Goal: Task Accomplishment & Management: Manage account settings

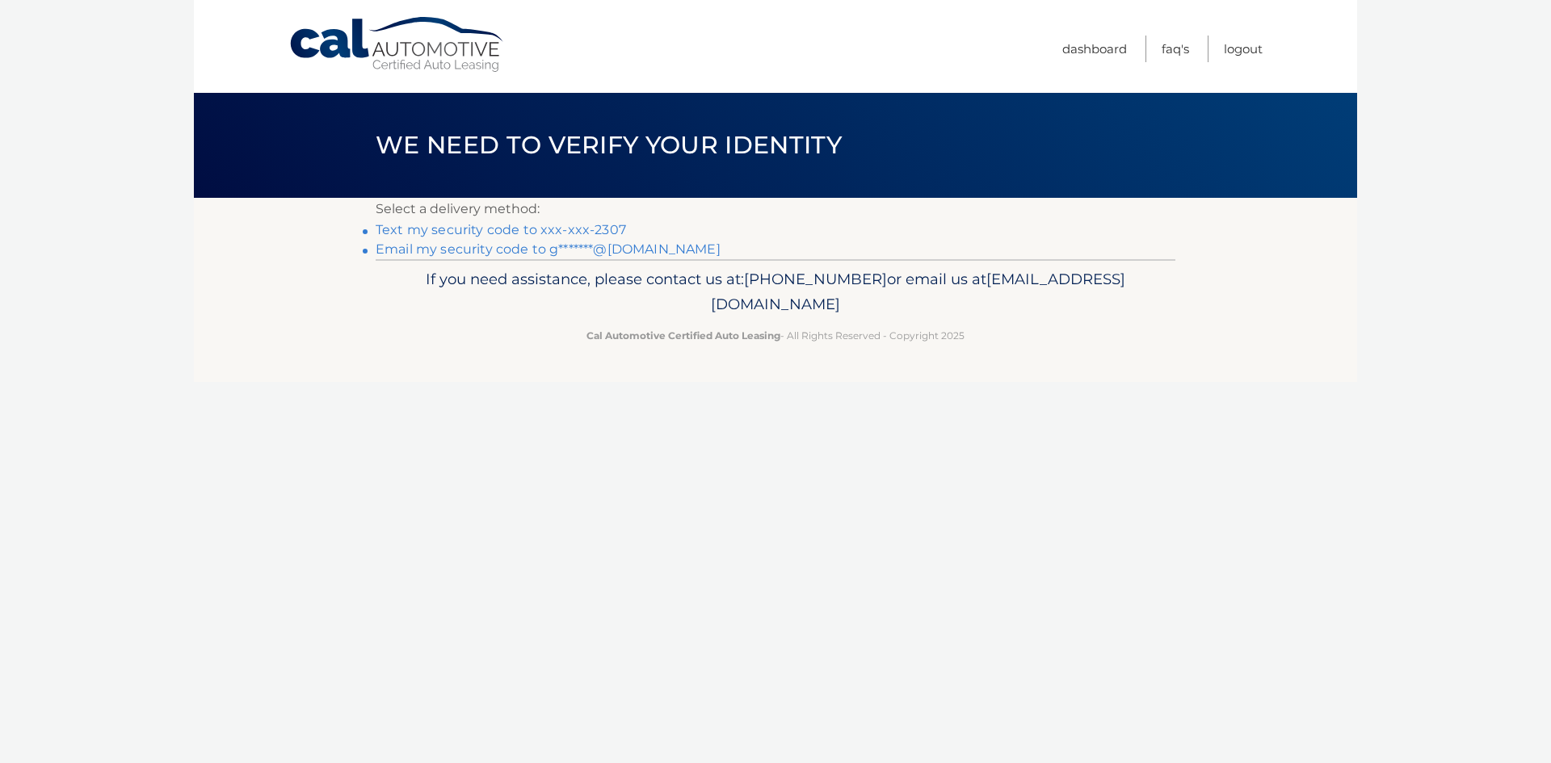
click at [952, 645] on div "Cal Automotive Menu Dashboard FAQ's Logout ×" at bounding box center [775, 381] width 1163 height 763
click at [505, 231] on link "Text my security code to xxx-xxx-2307" at bounding box center [501, 229] width 250 height 15
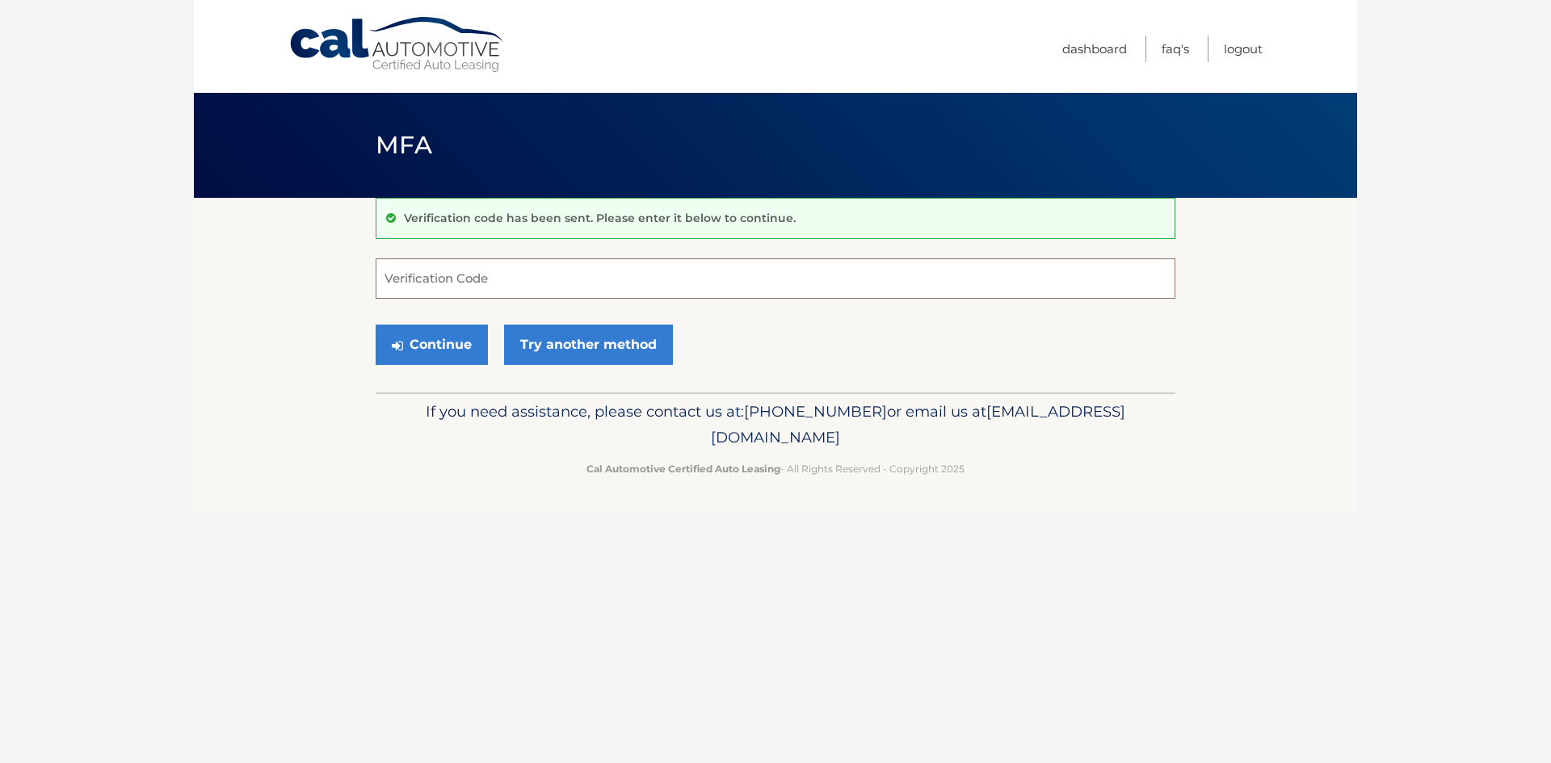
click at [515, 286] on input "Verification Code" at bounding box center [776, 278] width 800 height 40
type input "861248"
click at [435, 350] on button "Continue" at bounding box center [432, 345] width 112 height 40
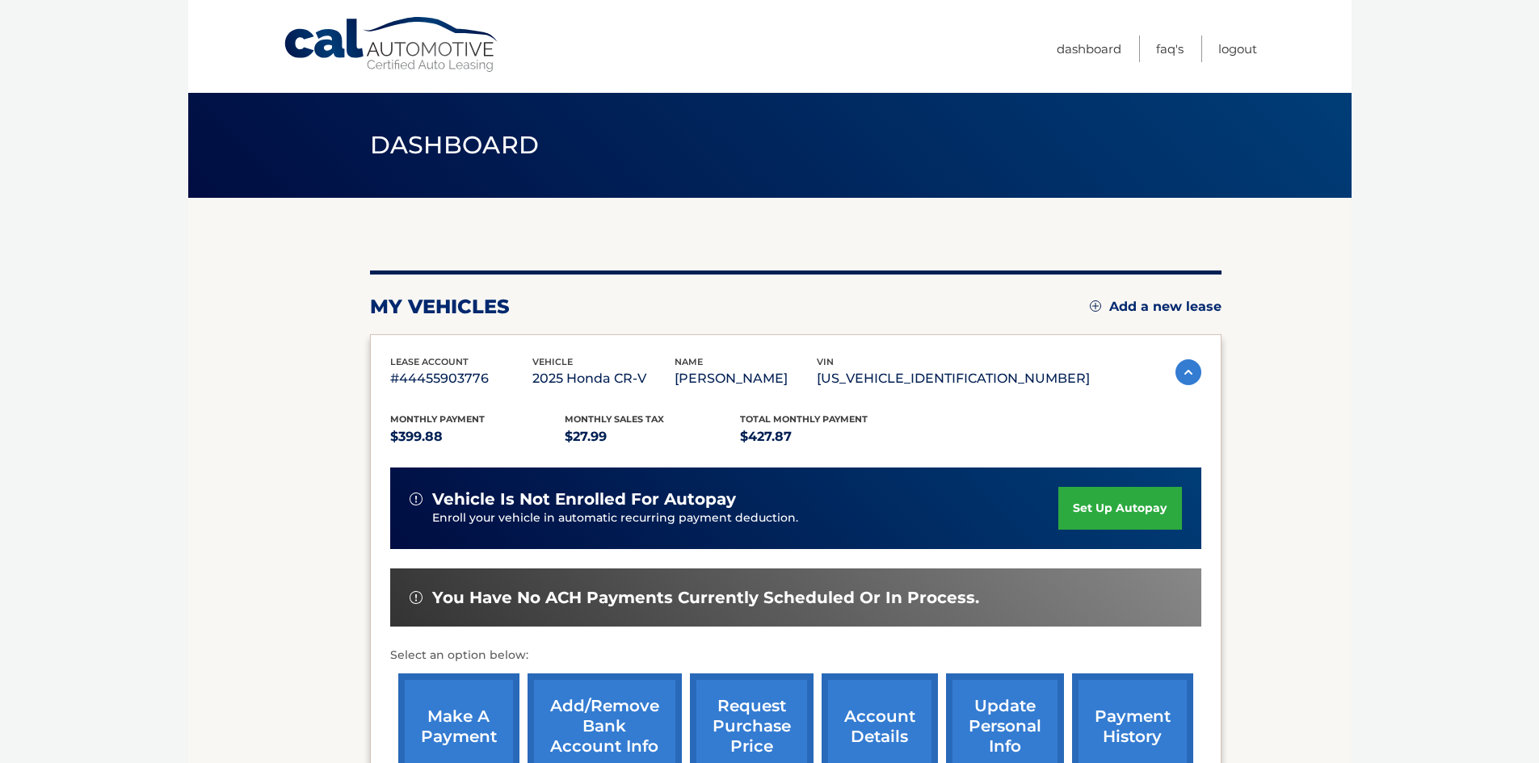
click at [1100, 516] on link "set up autopay" at bounding box center [1119, 508] width 123 height 43
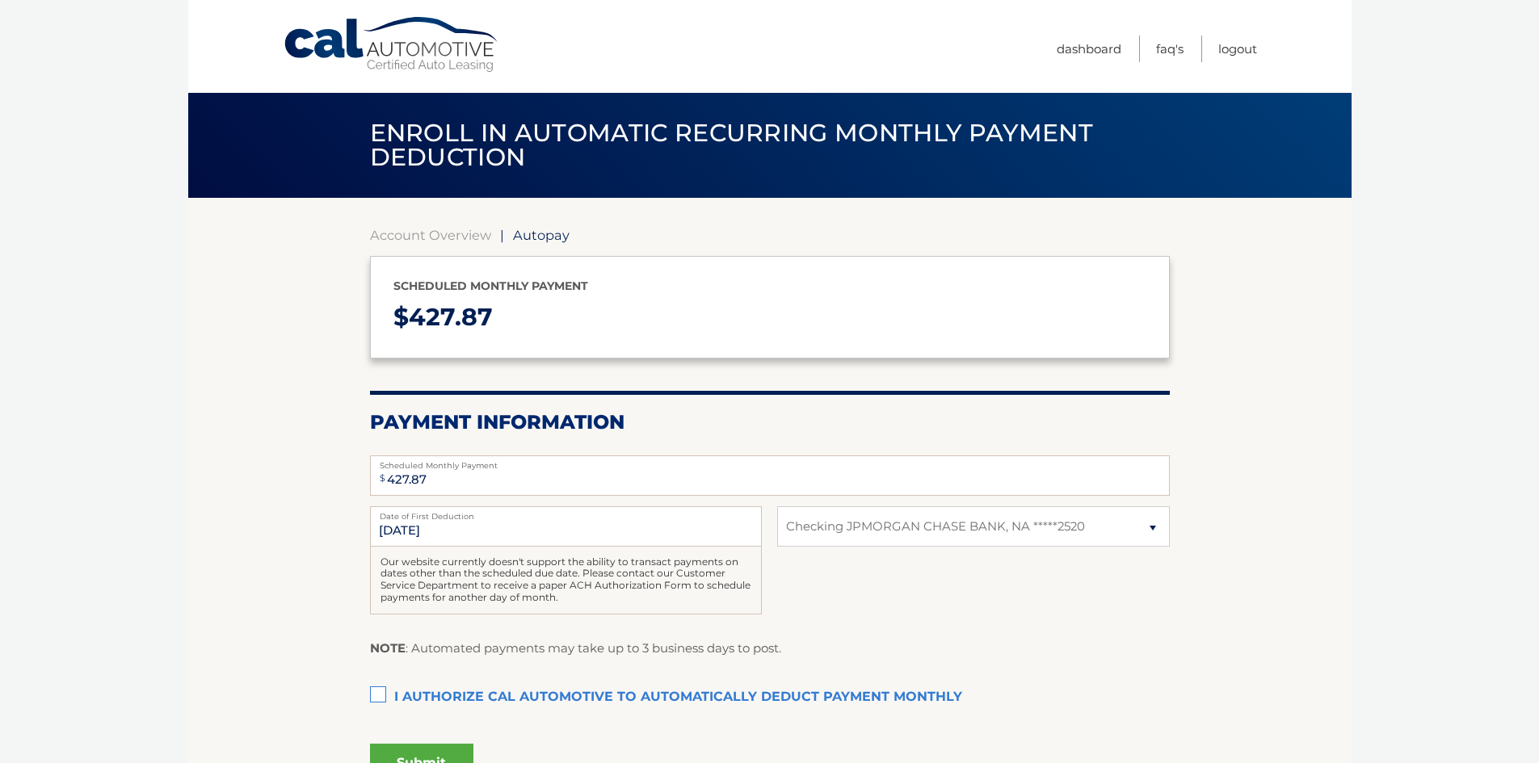
select select "NTYzNjhiYTYtMDU1ZC00ZDhmLTkzYTYtMTgwMTIxZWFiNGEz"
click at [380, 699] on label "I authorize cal automotive to automatically deduct payment monthly This checkbo…" at bounding box center [770, 698] width 800 height 32
click at [0, 0] on input "I authorize cal automotive to automatically deduct payment monthly This checkbo…" at bounding box center [0, 0] width 0 height 0
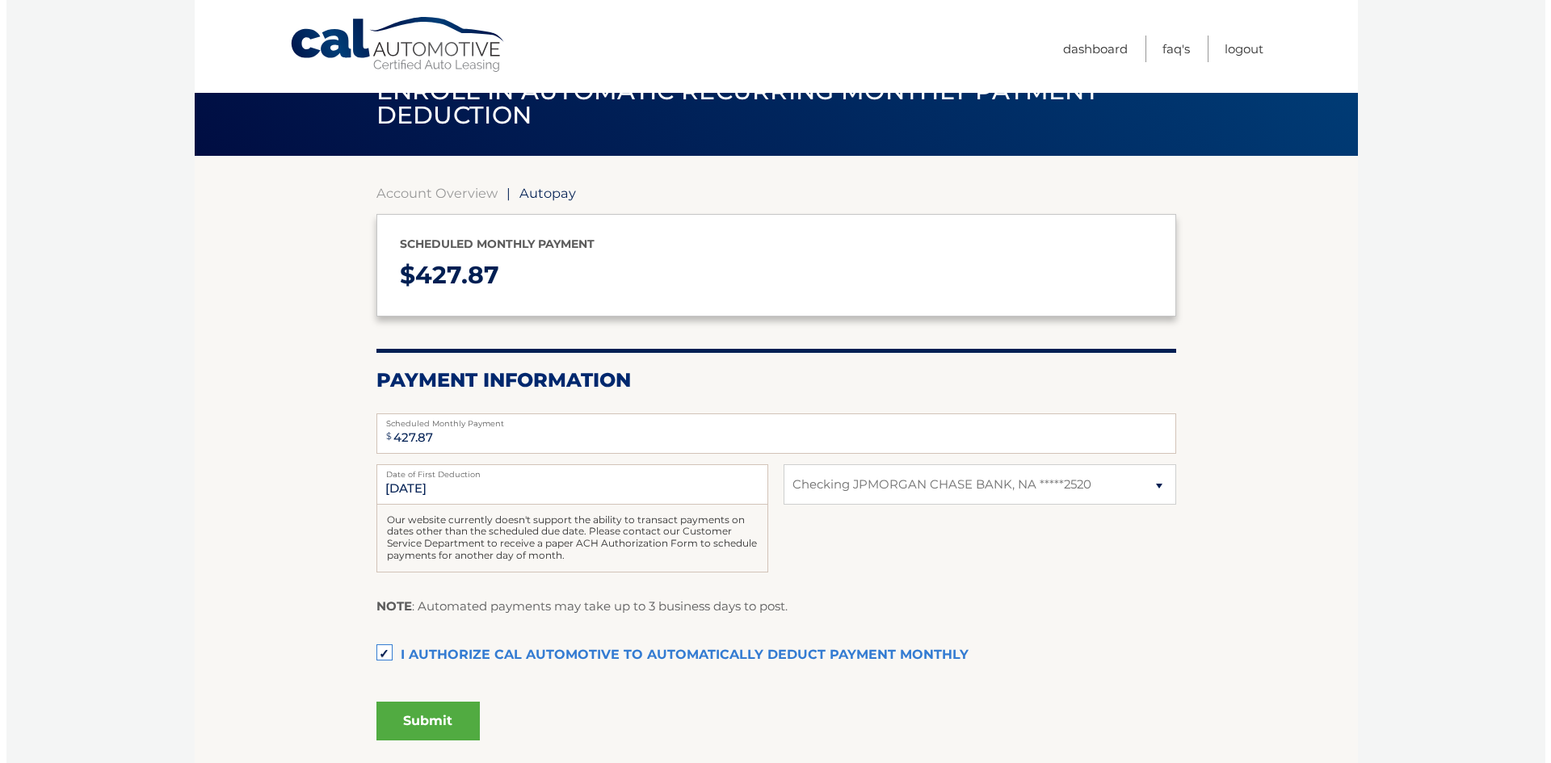
scroll to position [81, 0]
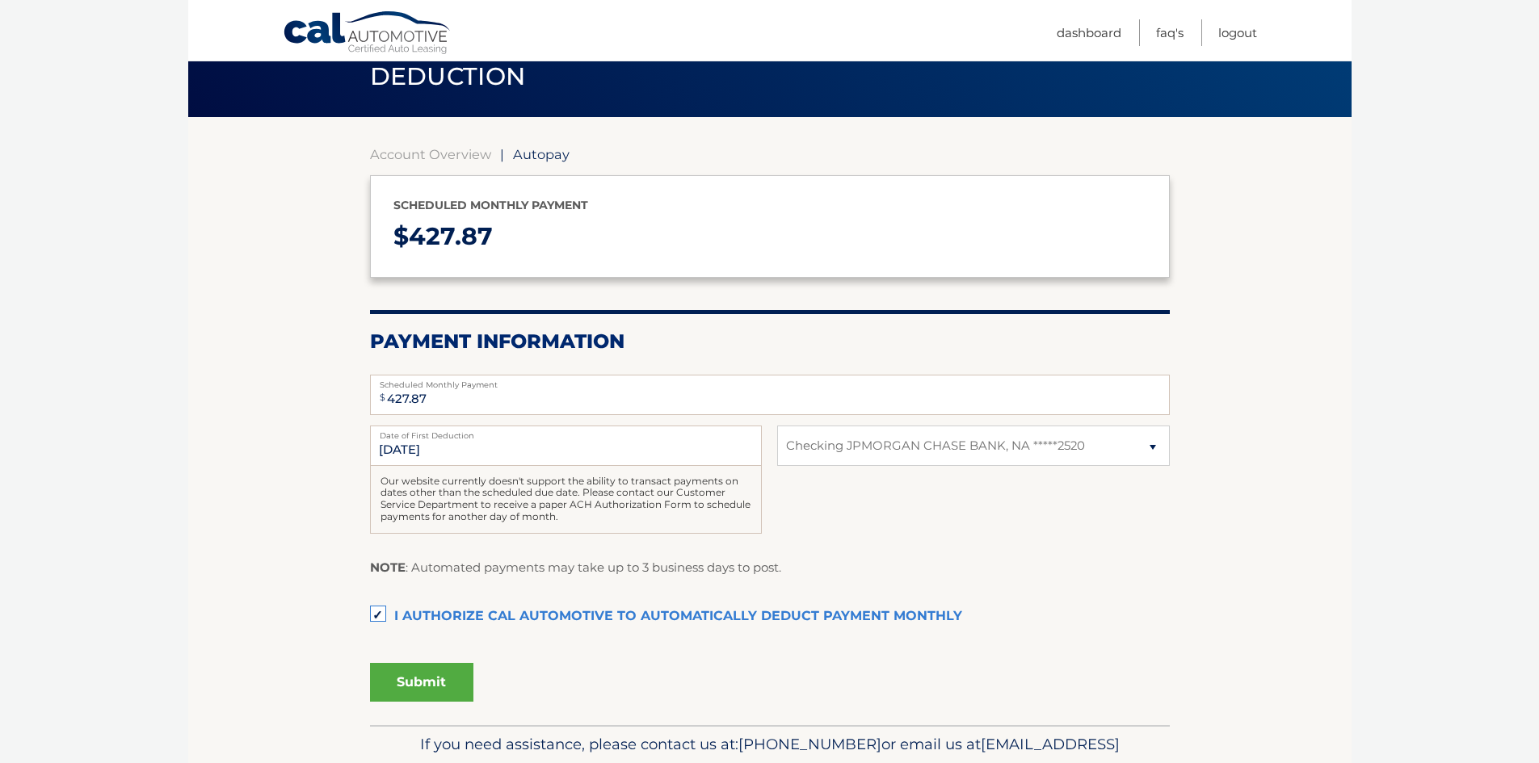
click at [431, 689] on button "Submit" at bounding box center [421, 682] width 103 height 39
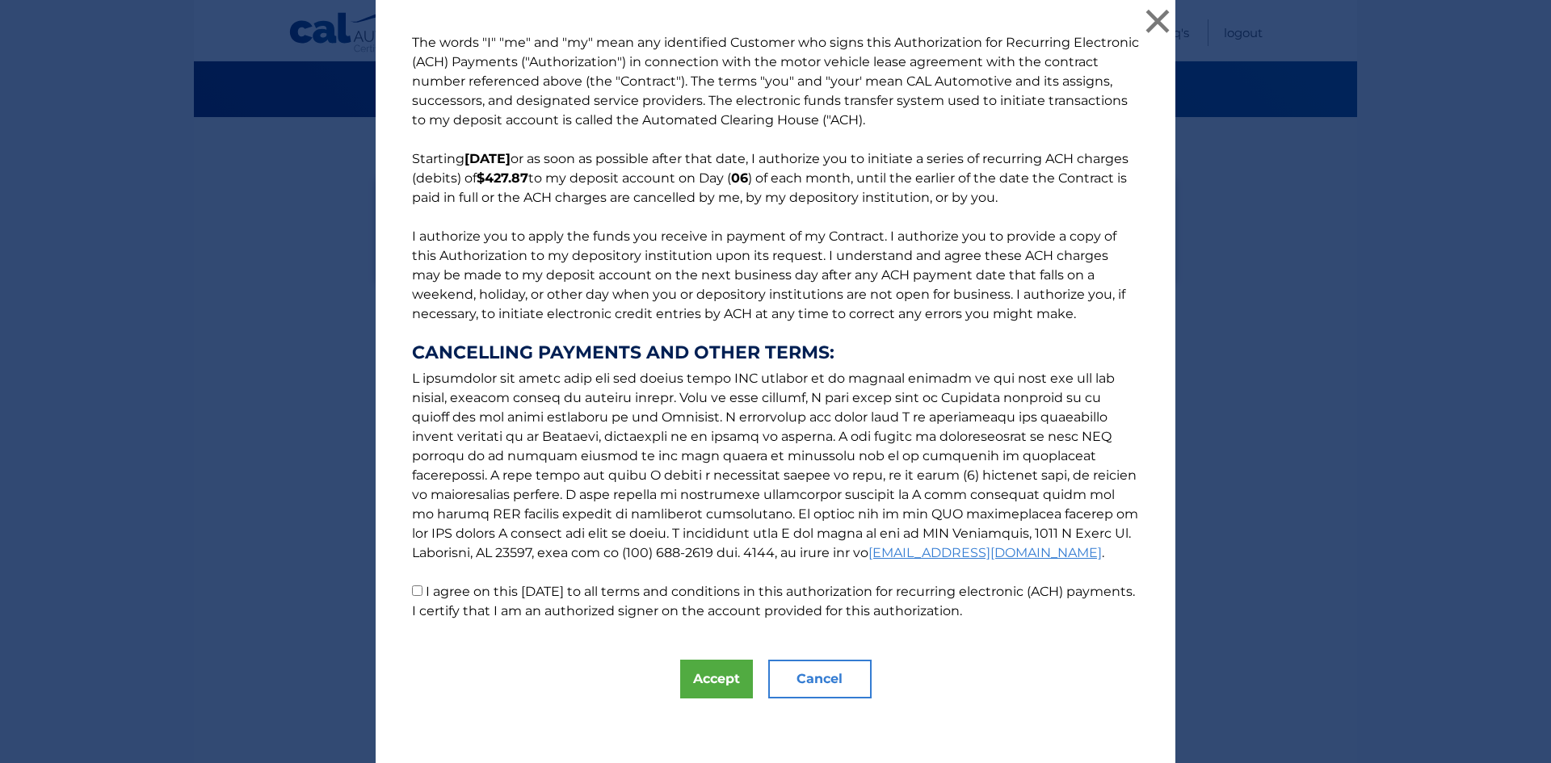
drag, startPoint x: 410, startPoint y: 585, endPoint x: 426, endPoint y: 598, distance: 20.7
click at [410, 586] on p "The words "I" "me" and "my" mean any identified Customer who signs this Authori…" at bounding box center [775, 327] width 759 height 588
click at [414, 591] on input "I agree on this [DATE] to all terms and conditions in this authorization for re…" at bounding box center [417, 591] width 11 height 11
checkbox input "true"
click at [691, 676] on button "Accept" at bounding box center [716, 679] width 73 height 39
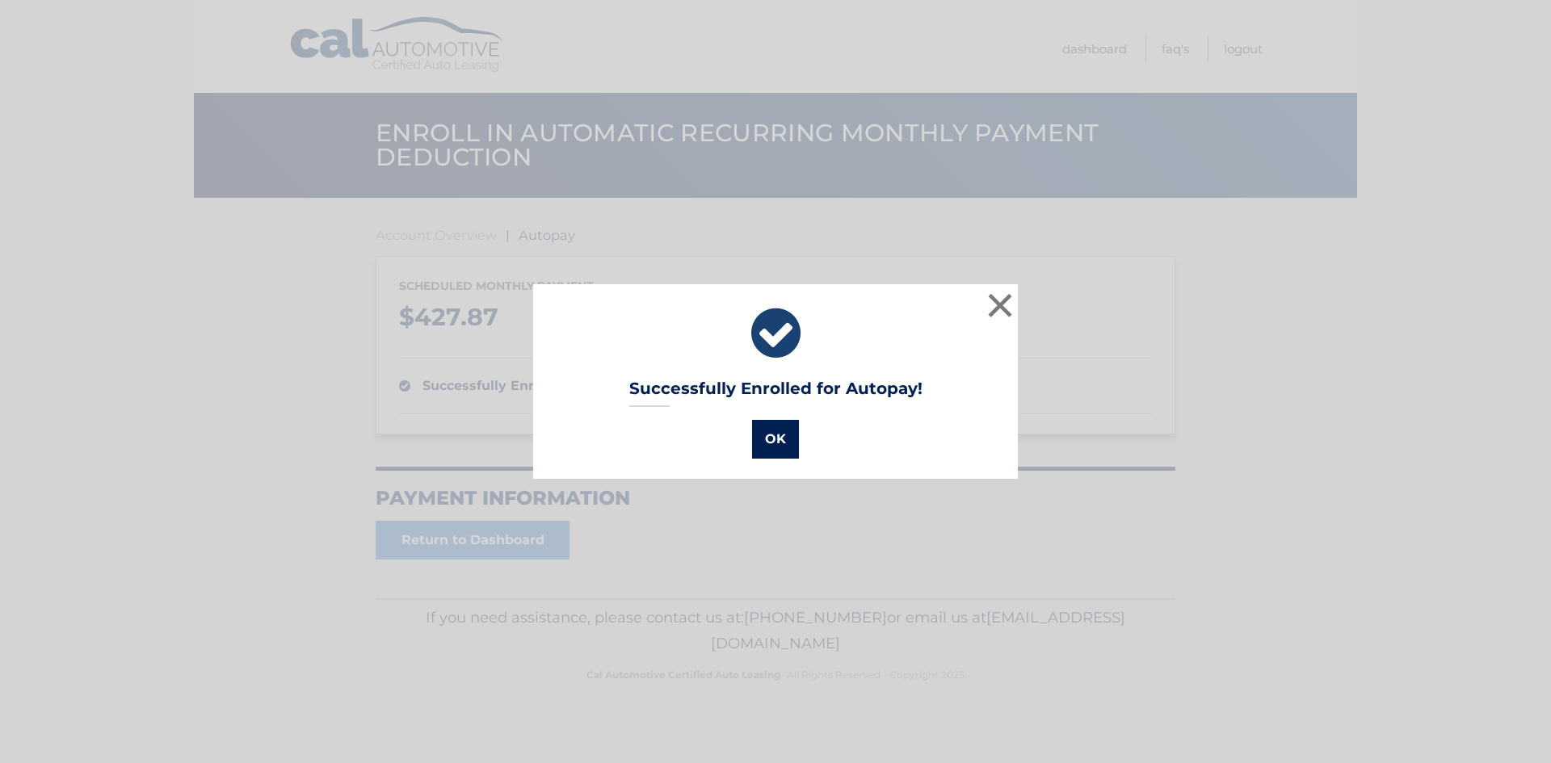
click at [766, 439] on button "OK" at bounding box center [775, 439] width 47 height 39
